Goal: Find specific page/section: Find specific page/section

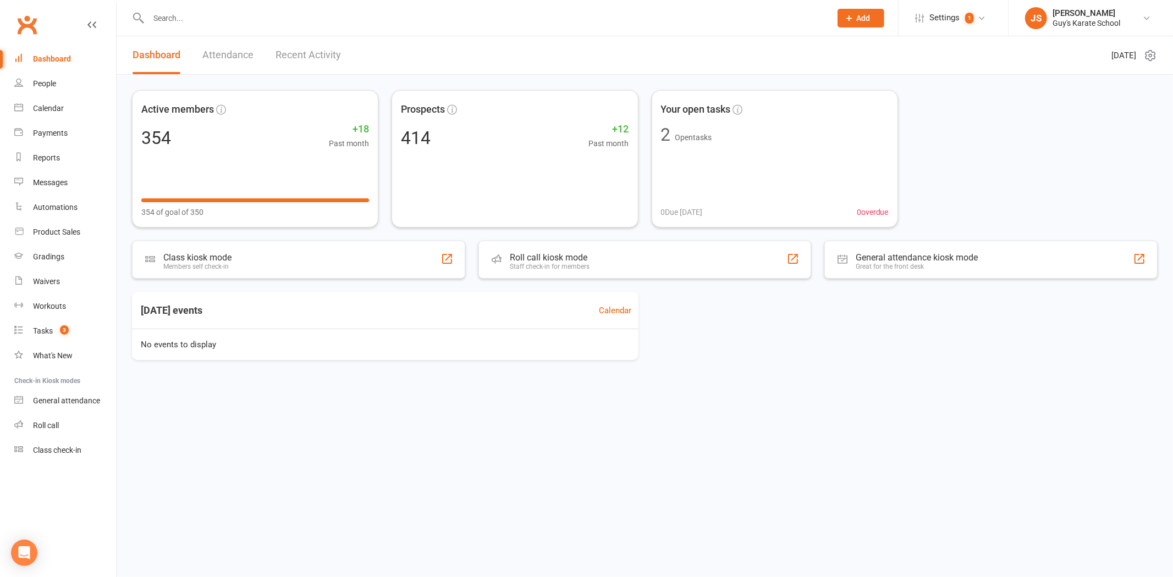
click at [202, 15] on input "text" at bounding box center [484, 17] width 678 height 15
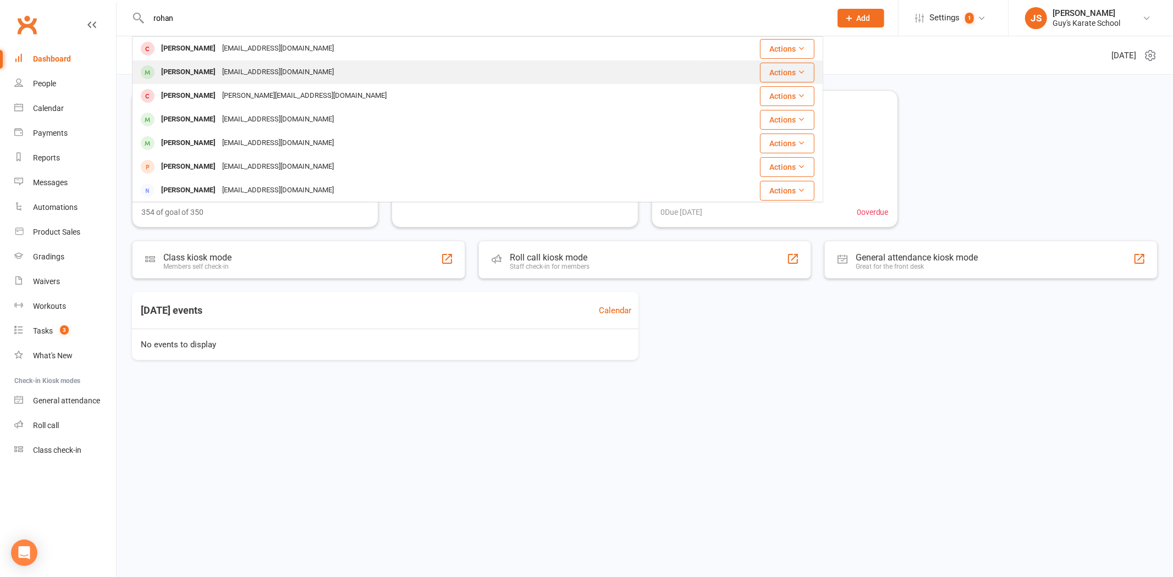
type input "rohan"
click at [202, 74] on div "[PERSON_NAME]" at bounding box center [188, 72] width 61 height 16
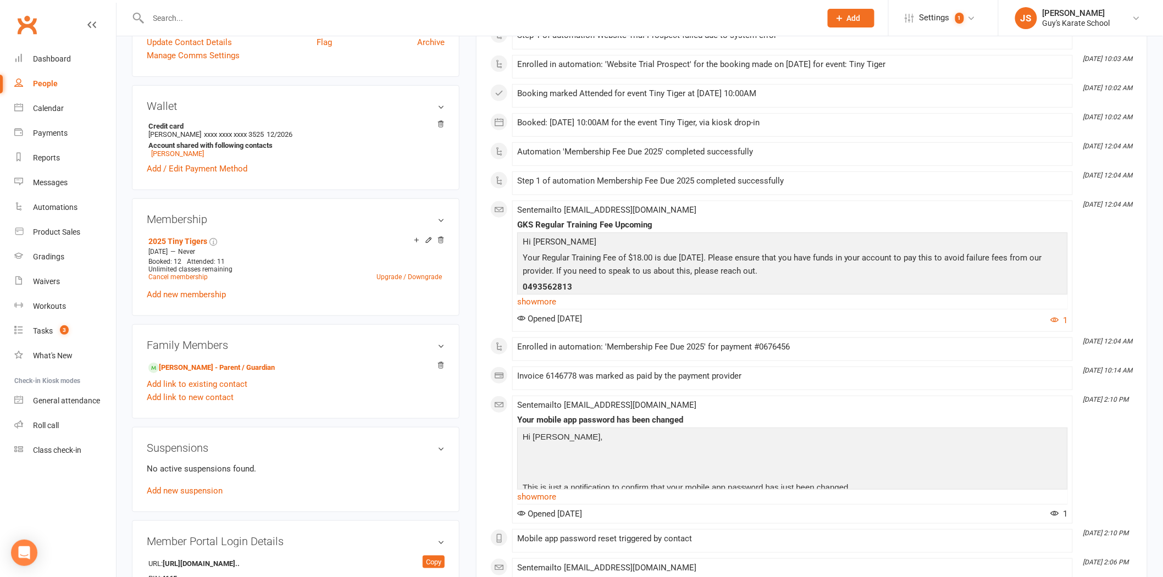
scroll to position [244, 0]
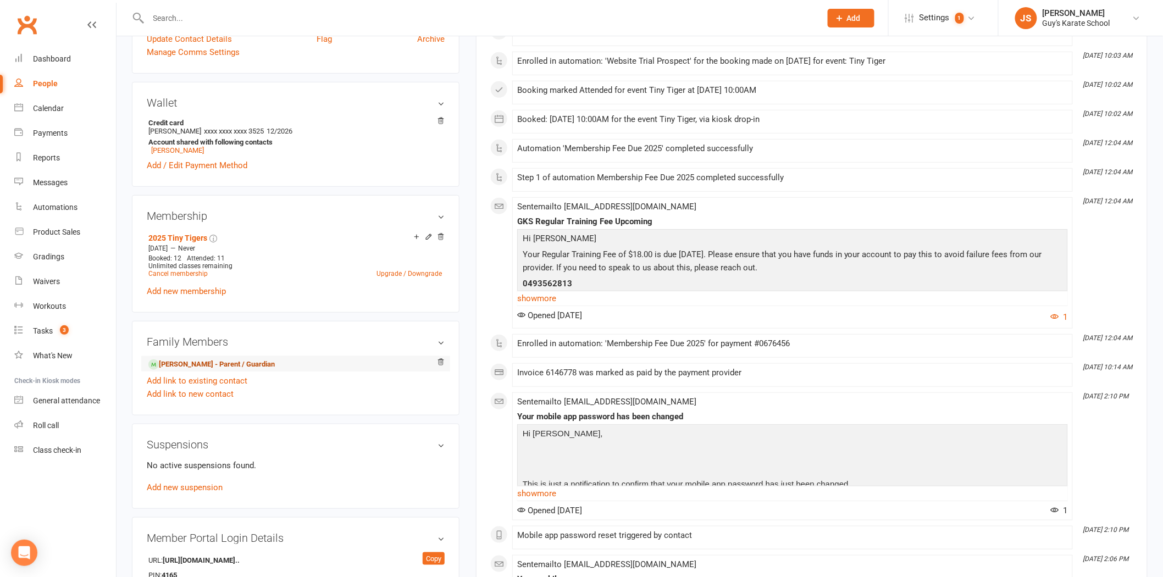
click at [203, 365] on link "[PERSON_NAME] - Parent / Guardian" at bounding box center [211, 365] width 126 height 12
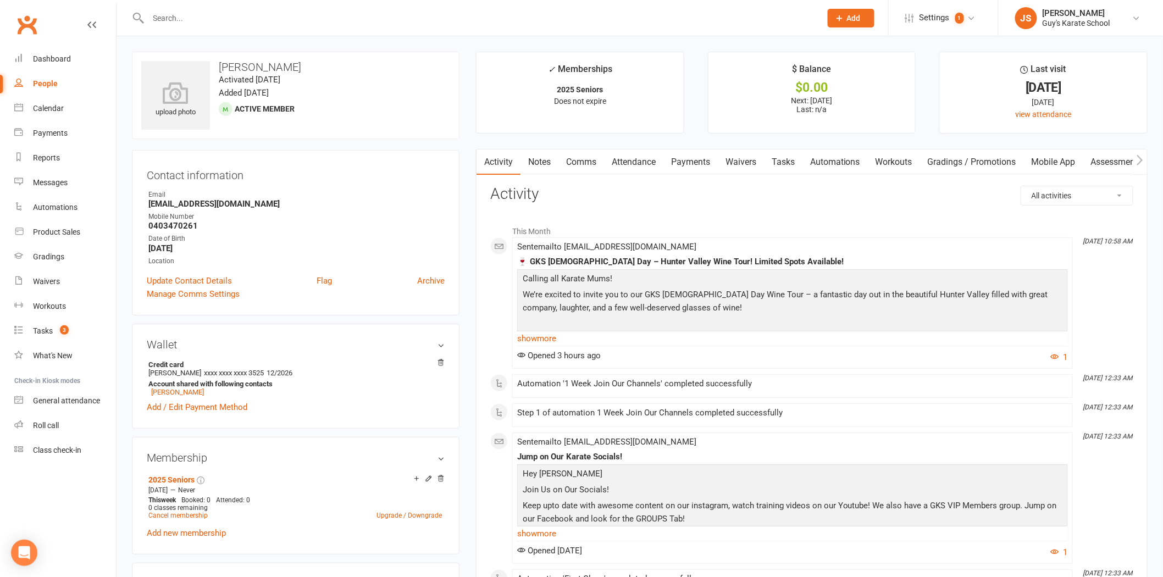
click at [709, 165] on link "Payments" at bounding box center [691, 162] width 54 height 25
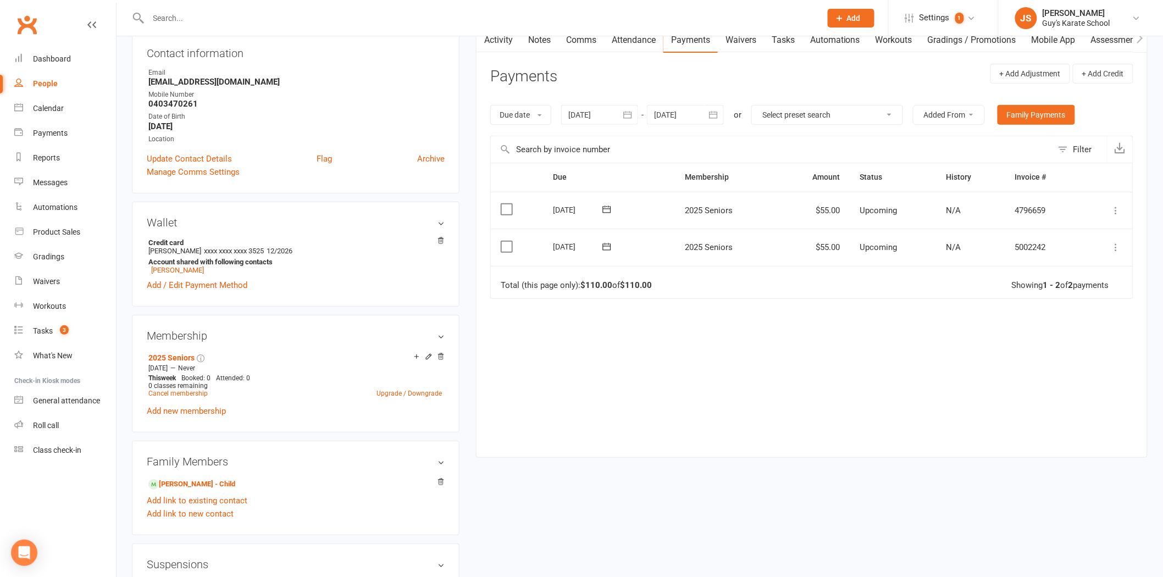
scroll to position [61, 0]
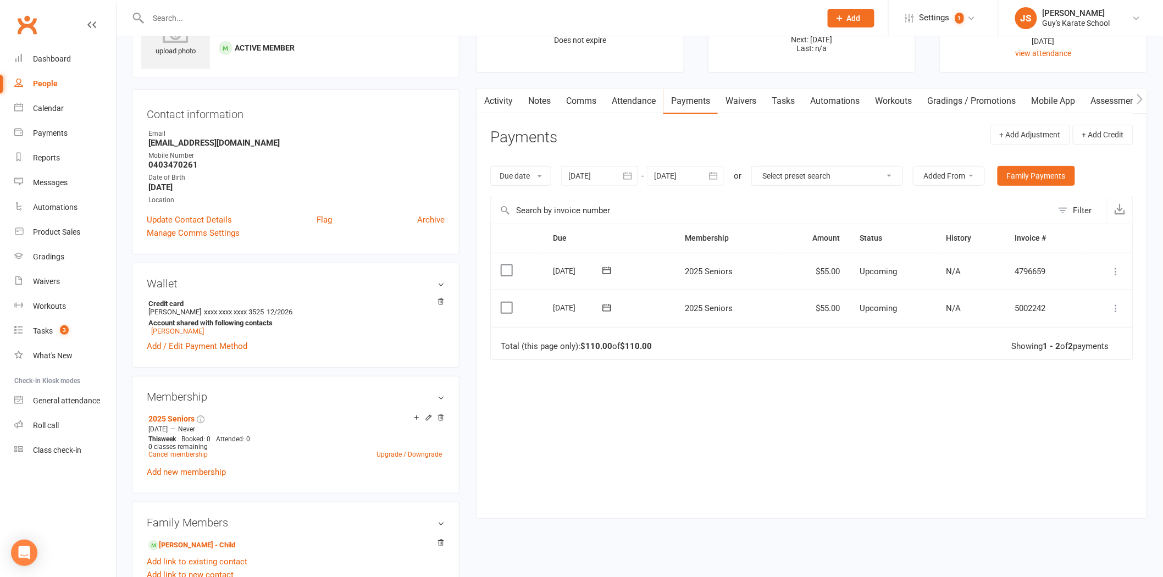
click at [755, 114] on div "Activity Notes Comms Attendance Payments Waivers Tasks Automations Workouts Gra…" at bounding box center [812, 303] width 672 height 431
click at [755, 134] on header "Payments + Add Adjustment + Add Credit" at bounding box center [811, 140] width 643 height 30
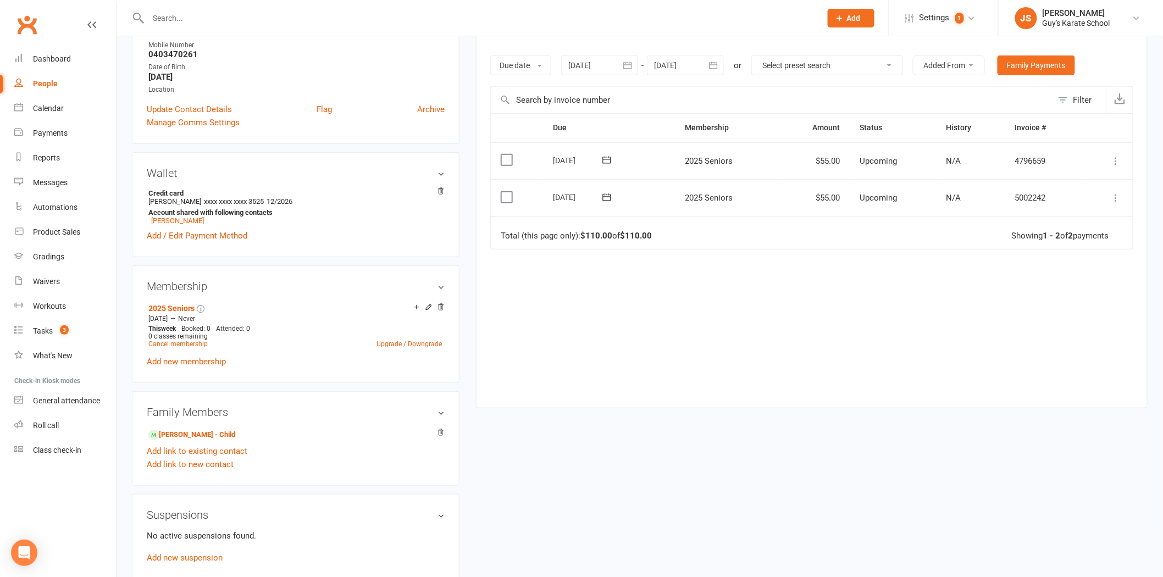
scroll to position [0, 0]
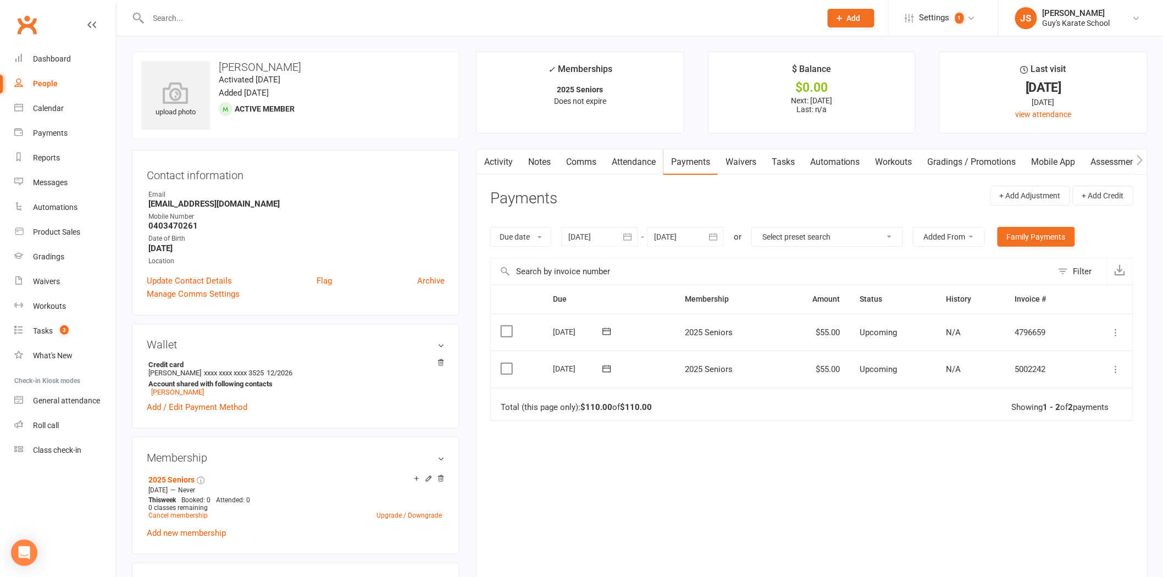
click at [693, 106] on ul "✓ Memberships 2025 Seniors Does not expire $ Balance $0.00 Next: [DATE] Last: n…" at bounding box center [812, 93] width 672 height 82
